Goal: Task Accomplishment & Management: Complete application form

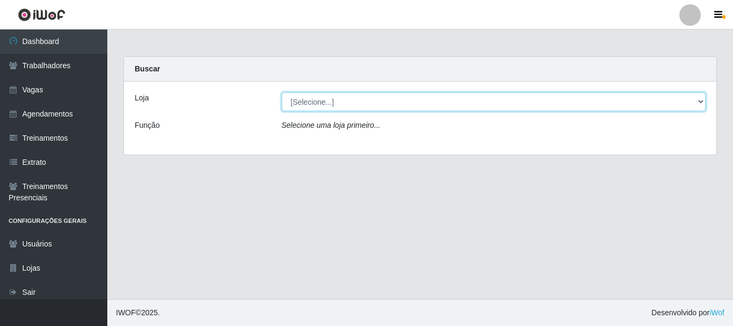
click at [323, 103] on select "[Selecione...] Necão Restaurante" at bounding box center [494, 101] width 425 height 19
select select "334"
click at [282, 92] on select "[Selecione...] Necão Restaurante" at bounding box center [494, 101] width 425 height 19
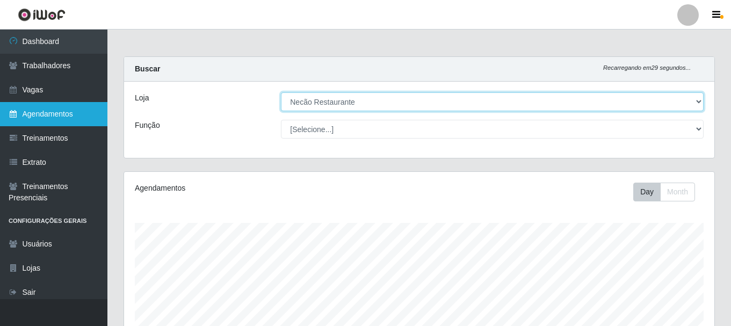
scroll to position [223, 590]
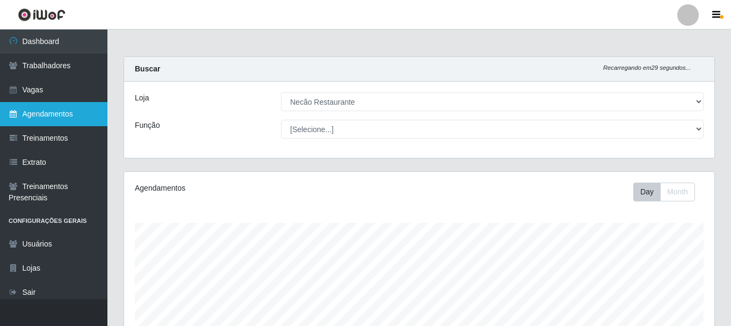
click at [49, 117] on link "Agendamentos" at bounding box center [53, 114] width 107 height 24
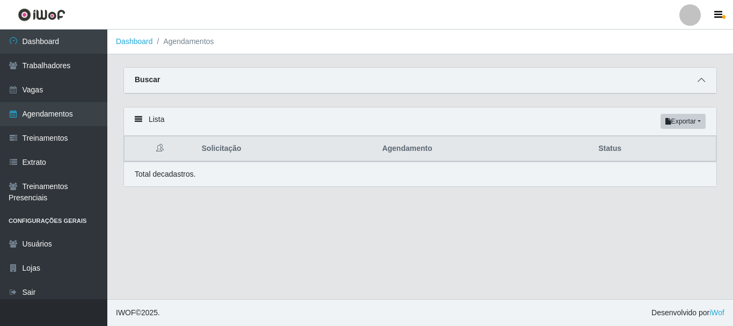
click at [700, 85] on span at bounding box center [701, 80] width 13 height 12
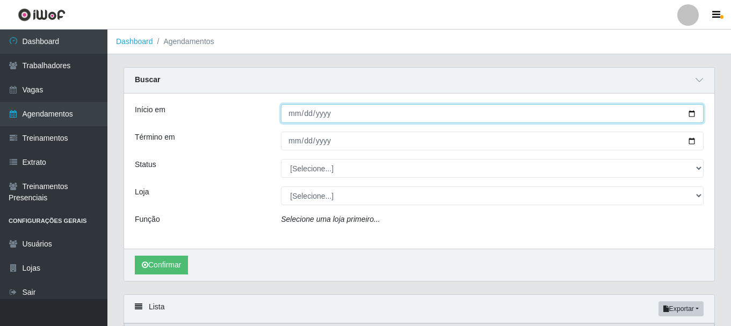
click at [697, 116] on input "Início em" at bounding box center [492, 113] width 423 height 19
click at [692, 115] on input "Início em" at bounding box center [492, 113] width 423 height 19
type input "[DATE]"
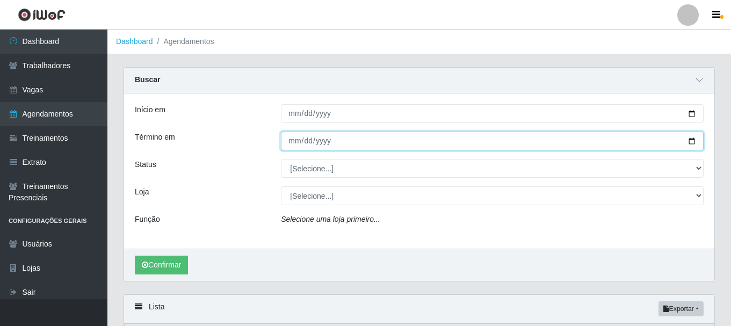
click at [696, 141] on input "Término em" at bounding box center [492, 141] width 423 height 19
type input "[DATE]"
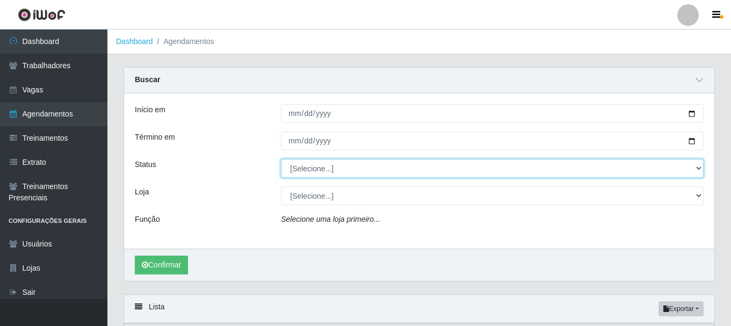
click at [672, 172] on select "[Selecione...] AGENDADO AGUARDANDO LIBERAR EM ANDAMENTO EM REVISÃO FINALIZADO C…" at bounding box center [492, 168] width 423 height 19
select select "AGENDADO"
click at [281, 159] on select "[Selecione...] AGENDADO AGUARDANDO LIBERAR EM ANDAMENTO EM REVISÃO FINALIZADO C…" at bounding box center [492, 168] width 423 height 19
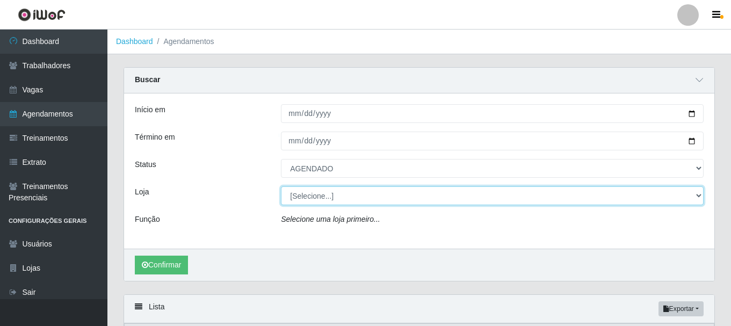
click at [367, 191] on select "[Selecione...] Necão Restaurante" at bounding box center [492, 195] width 423 height 19
select select "334"
click at [281, 187] on select "[Selecione...] Necão Restaurante" at bounding box center [492, 195] width 423 height 19
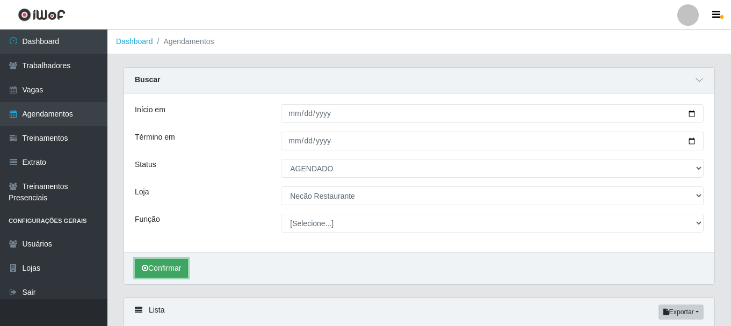
click at [163, 263] on button "Confirmar" at bounding box center [161, 268] width 53 height 19
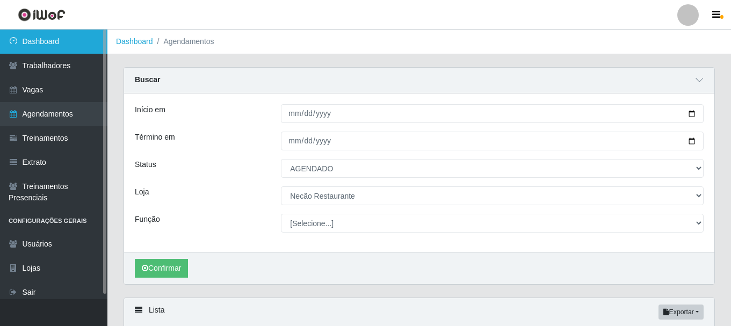
click at [85, 41] on link "Dashboard" at bounding box center [53, 42] width 107 height 24
